Goal: Transaction & Acquisition: Download file/media

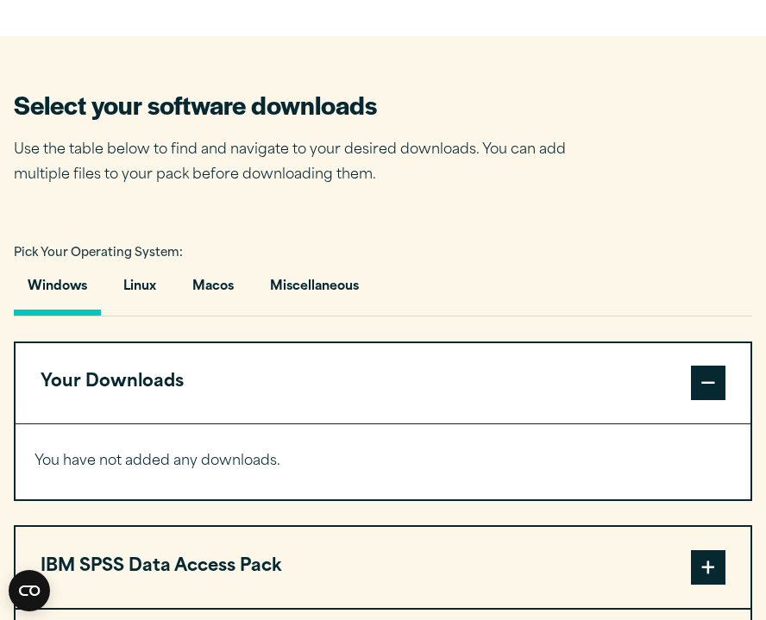
scroll to position [964, 0]
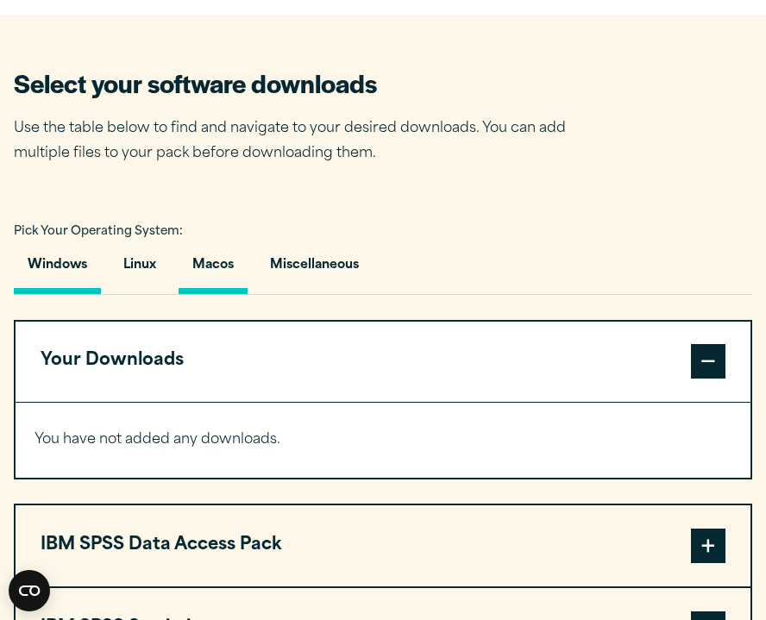
click at [219, 277] on button "Macos" at bounding box center [212, 269] width 69 height 49
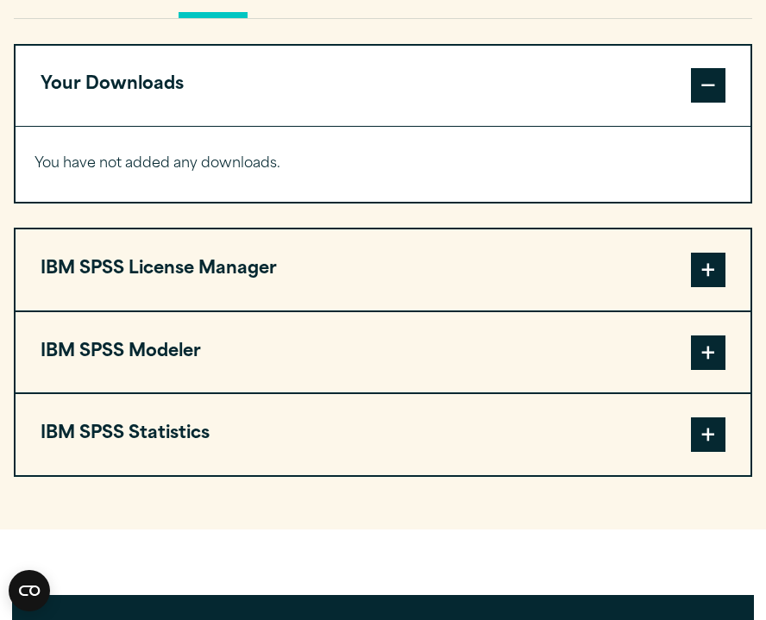
scroll to position [1250, 0]
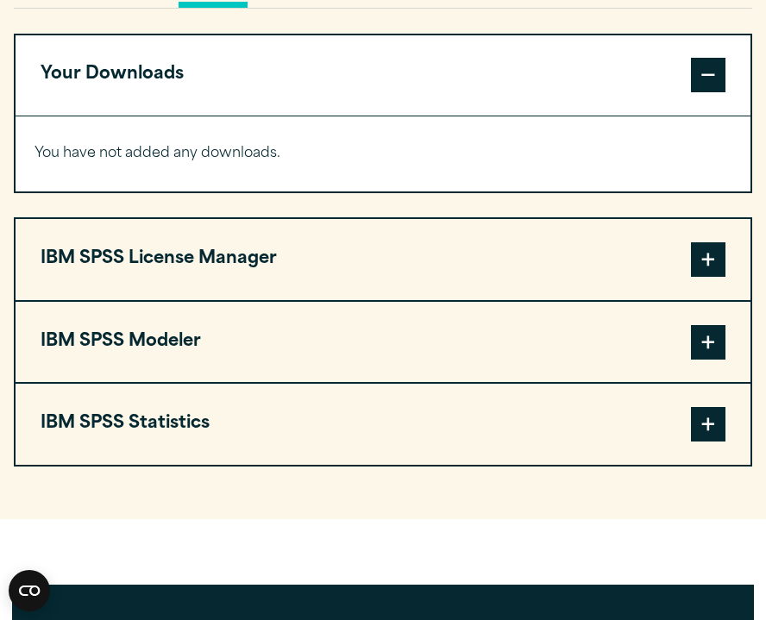
click at [717, 266] on span at bounding box center [708, 259] width 34 height 34
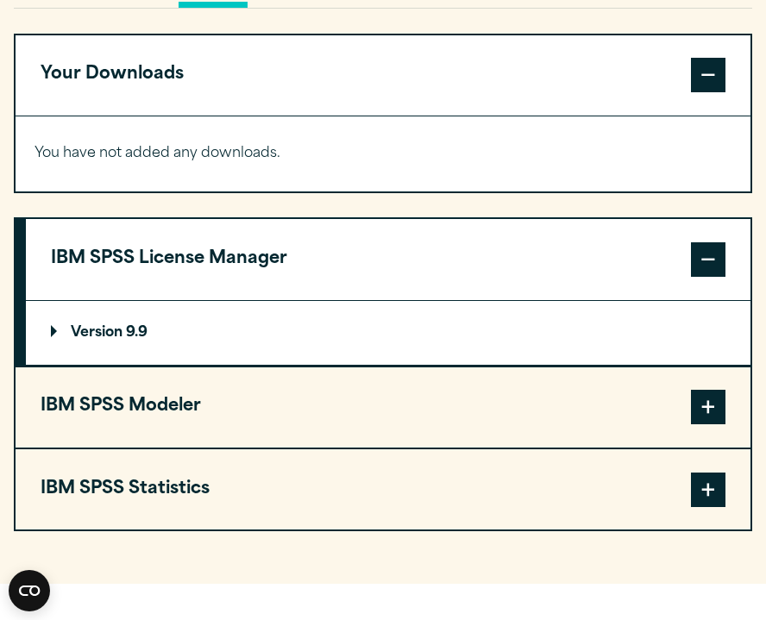
click at [129, 340] on p "Version 9.9" at bounding box center [99, 333] width 97 height 14
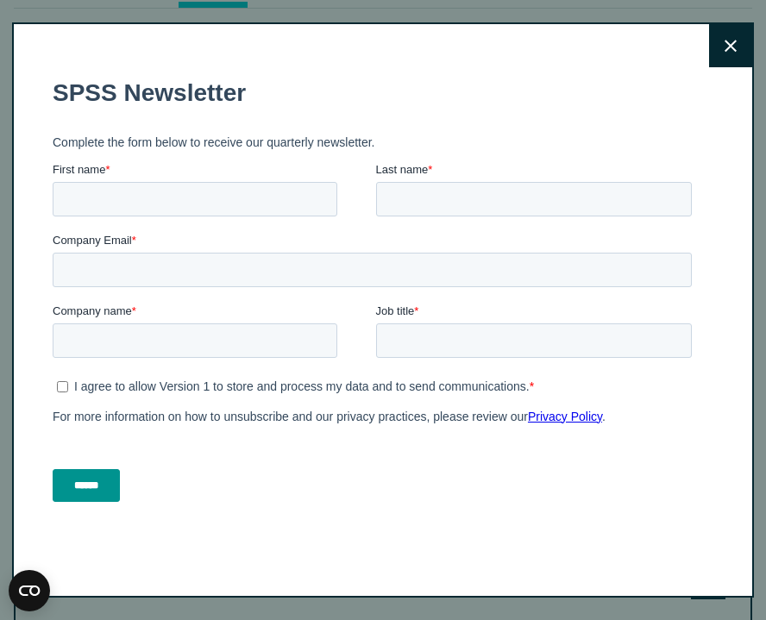
click at [729, 57] on button "Close" at bounding box center [730, 45] width 43 height 43
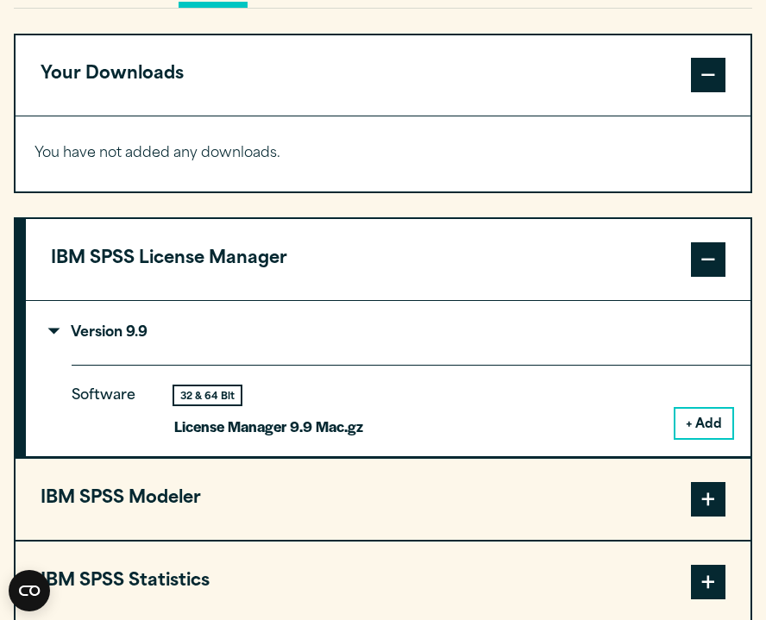
click at [710, 263] on span at bounding box center [708, 259] width 34 height 34
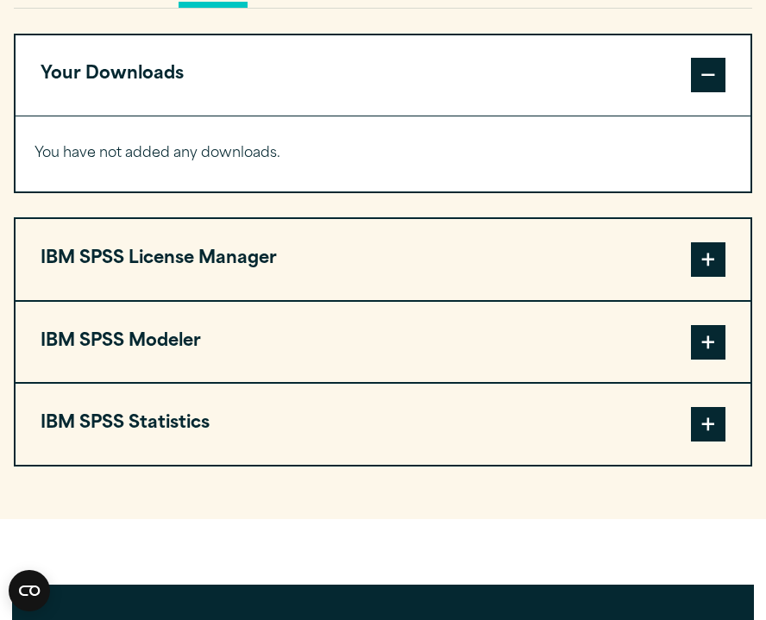
click at [710, 431] on span at bounding box center [708, 424] width 34 height 34
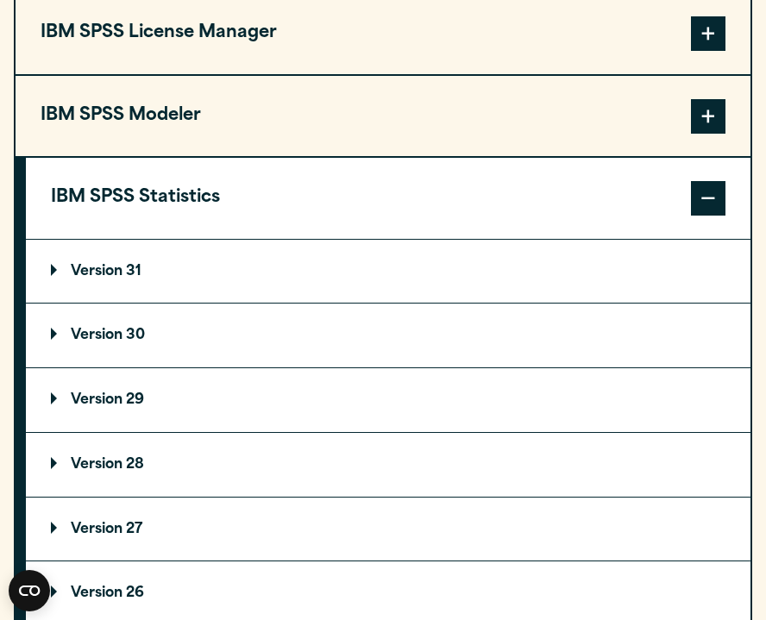
scroll to position [1486, 0]
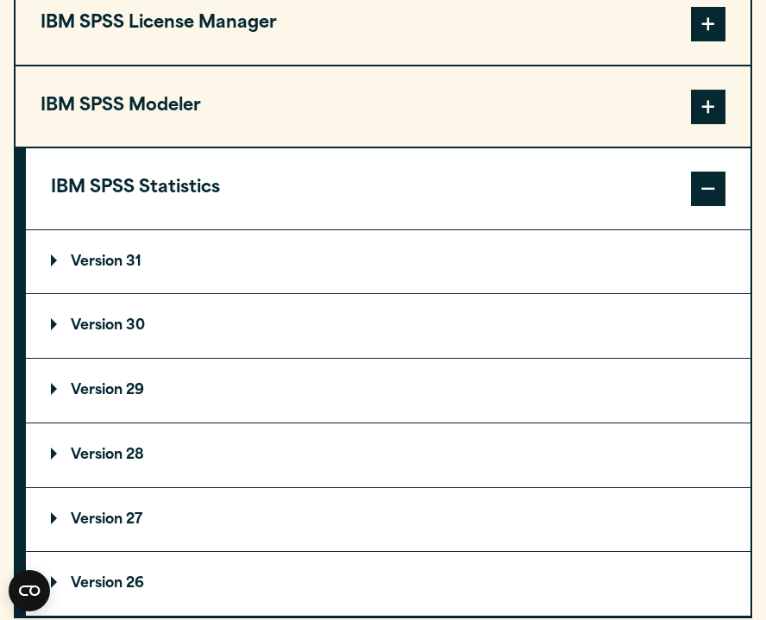
click at [131, 333] on p "Version 30" at bounding box center [98, 326] width 94 height 14
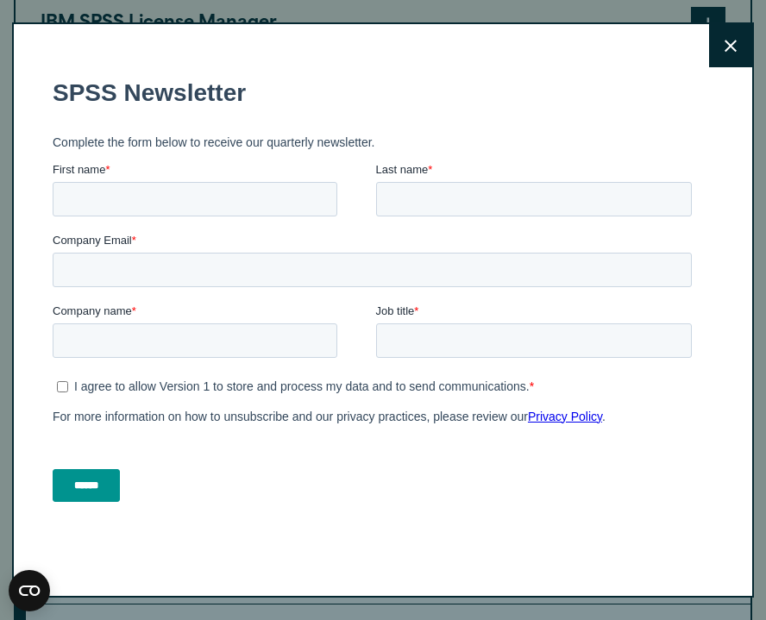
click at [732, 53] on button "Close" at bounding box center [730, 45] width 43 height 43
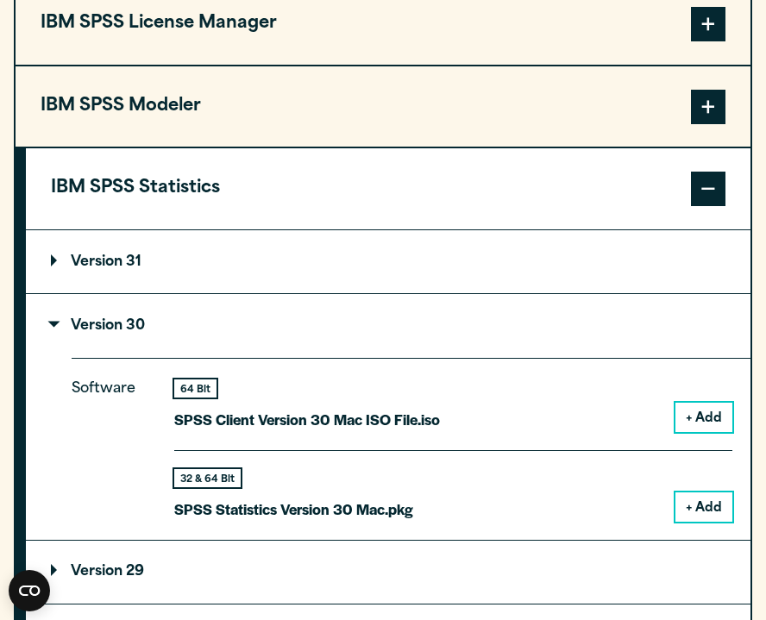
click at [698, 514] on button "+ Add" at bounding box center [703, 506] width 57 height 29
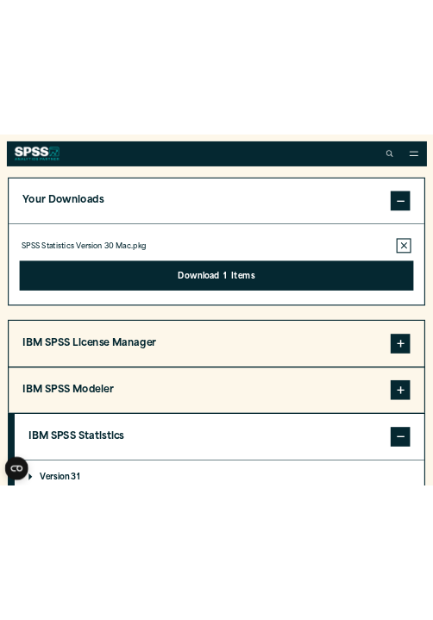
scroll to position [1172, 0]
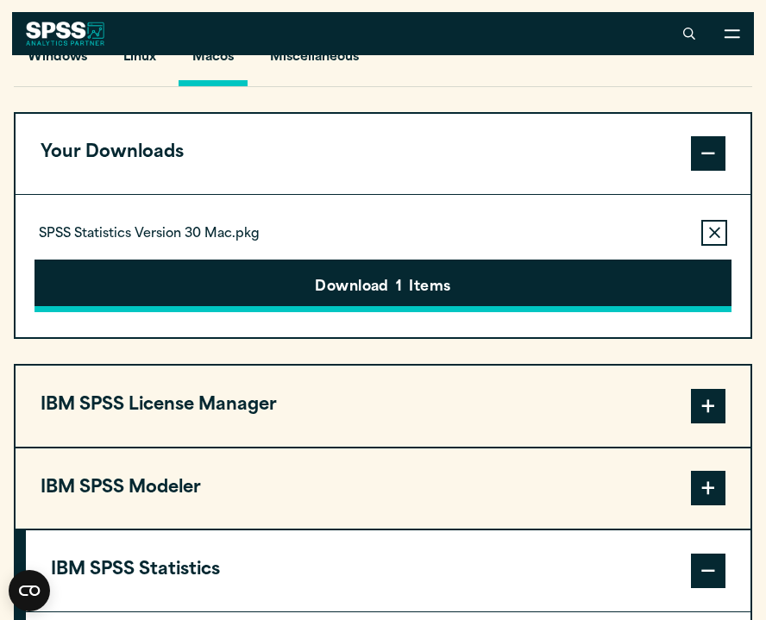
click at [403, 292] on button "Download 1 Items" at bounding box center [383, 286] width 698 height 53
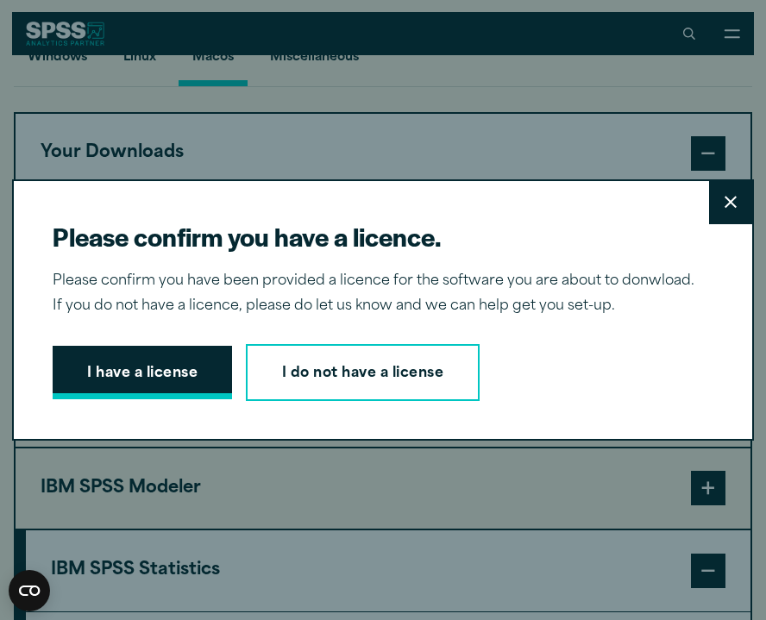
click at [153, 386] on button "I have a license" at bounding box center [142, 372] width 179 height 53
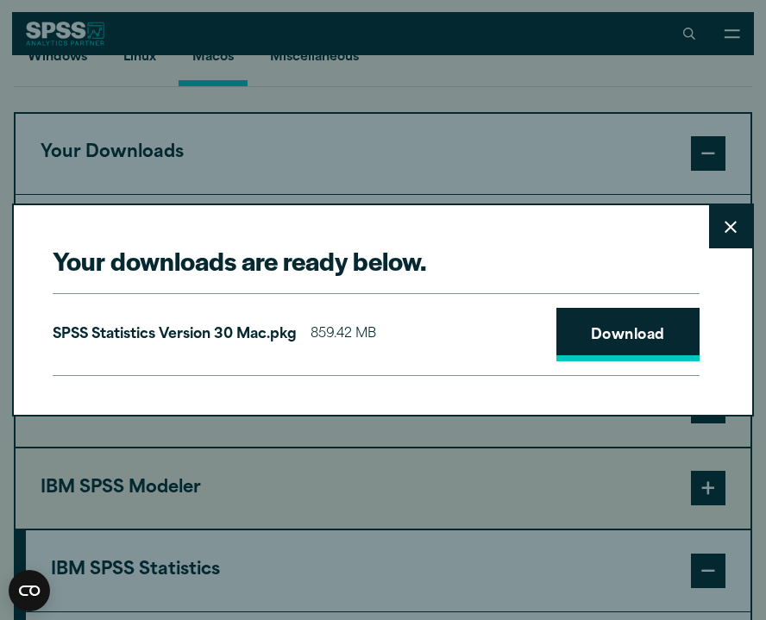
click at [623, 347] on link "Download" at bounding box center [627, 334] width 143 height 53
